Goal: Transaction & Acquisition: Purchase product/service

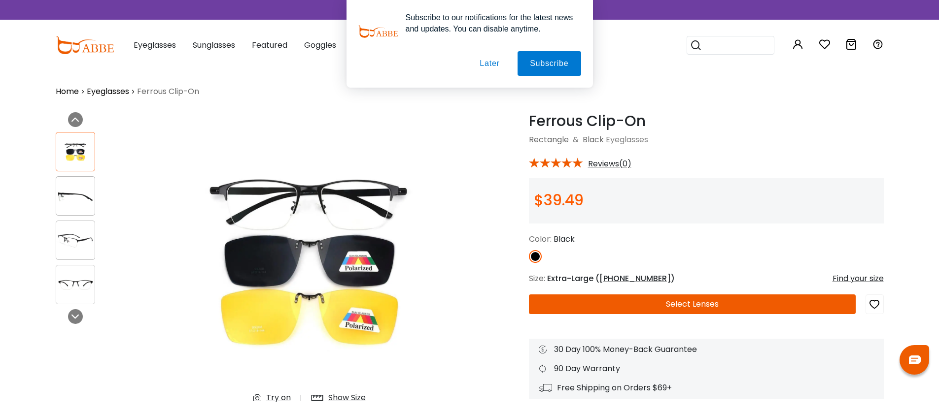
click at [485, 58] on button "Later" at bounding box center [489, 63] width 44 height 25
